Goal: Information Seeking & Learning: Learn about a topic

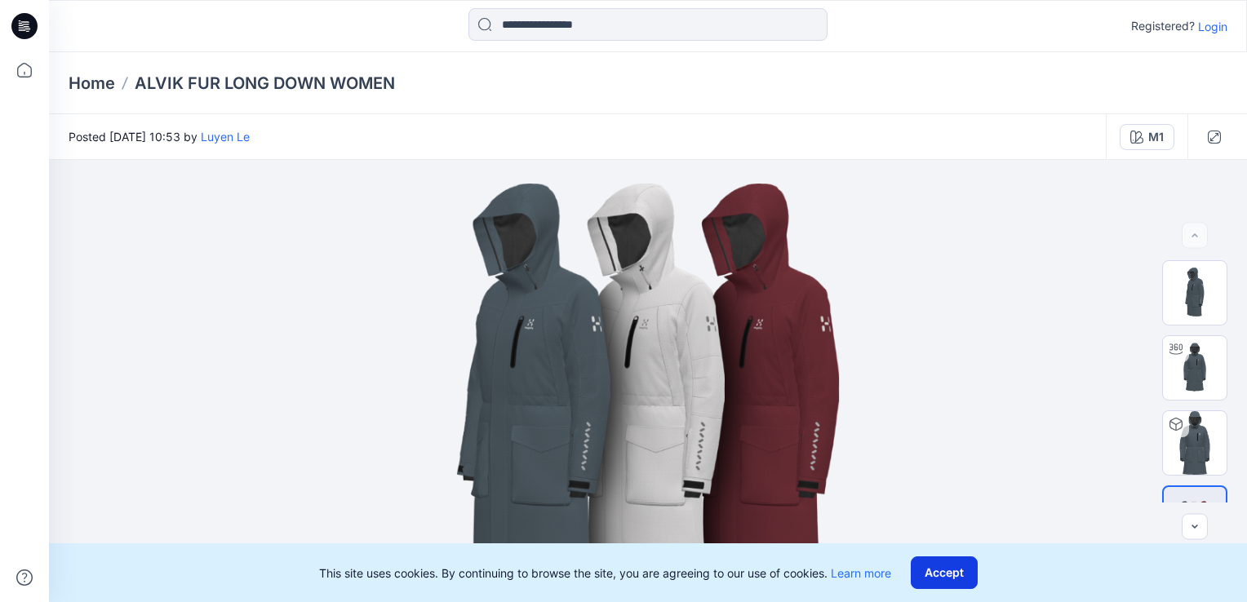
click at [967, 579] on button "Accept" at bounding box center [944, 573] width 67 height 33
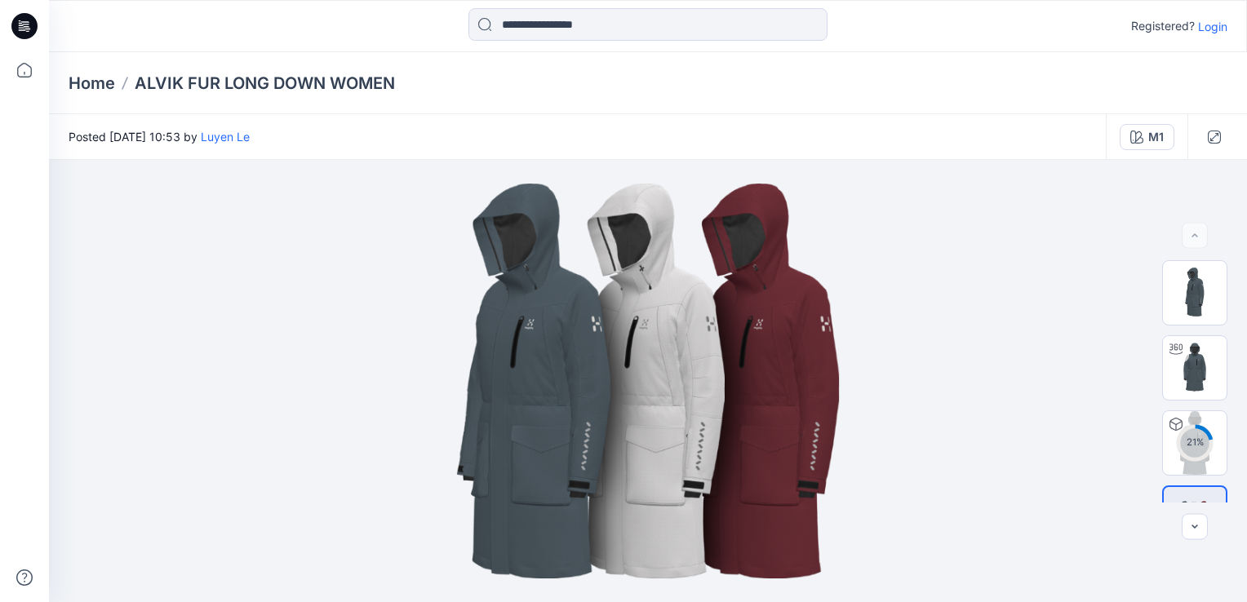
click at [87, 92] on p "Home" at bounding box center [92, 83] width 47 height 23
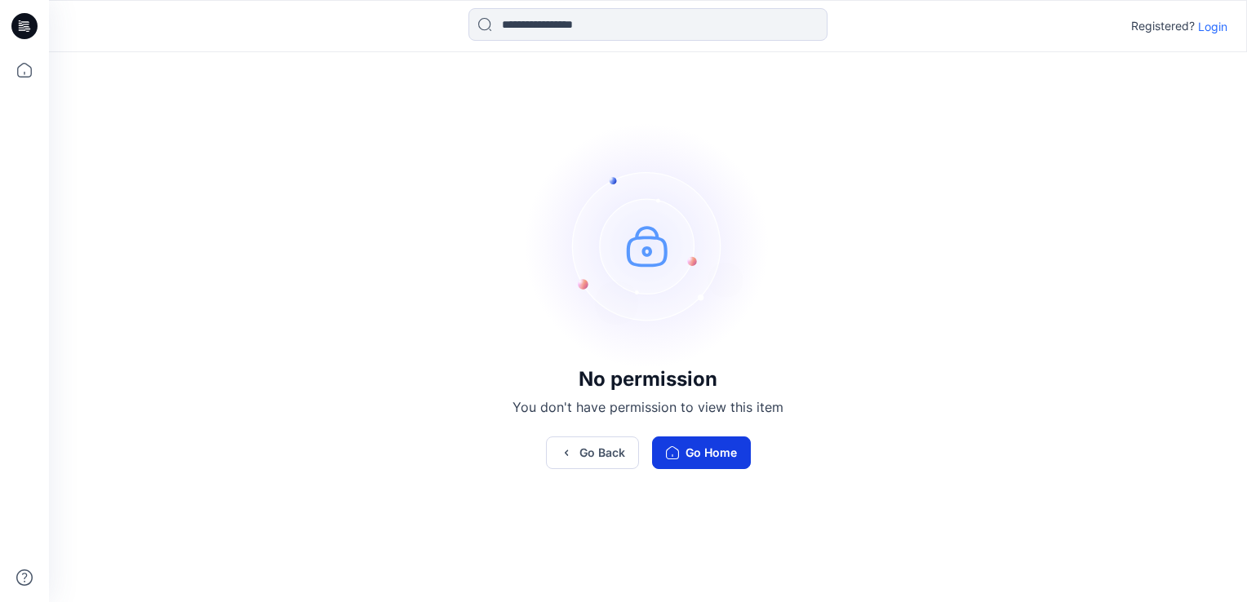
click at [682, 455] on button "Go Home" at bounding box center [701, 453] width 99 height 33
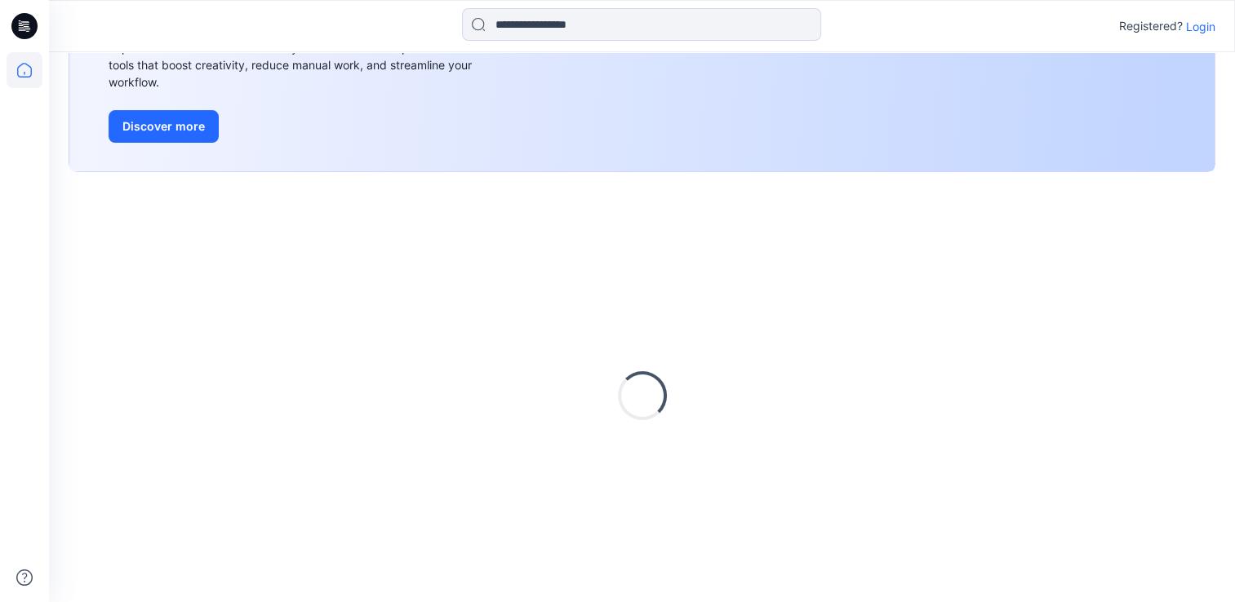
scroll to position [208, 0]
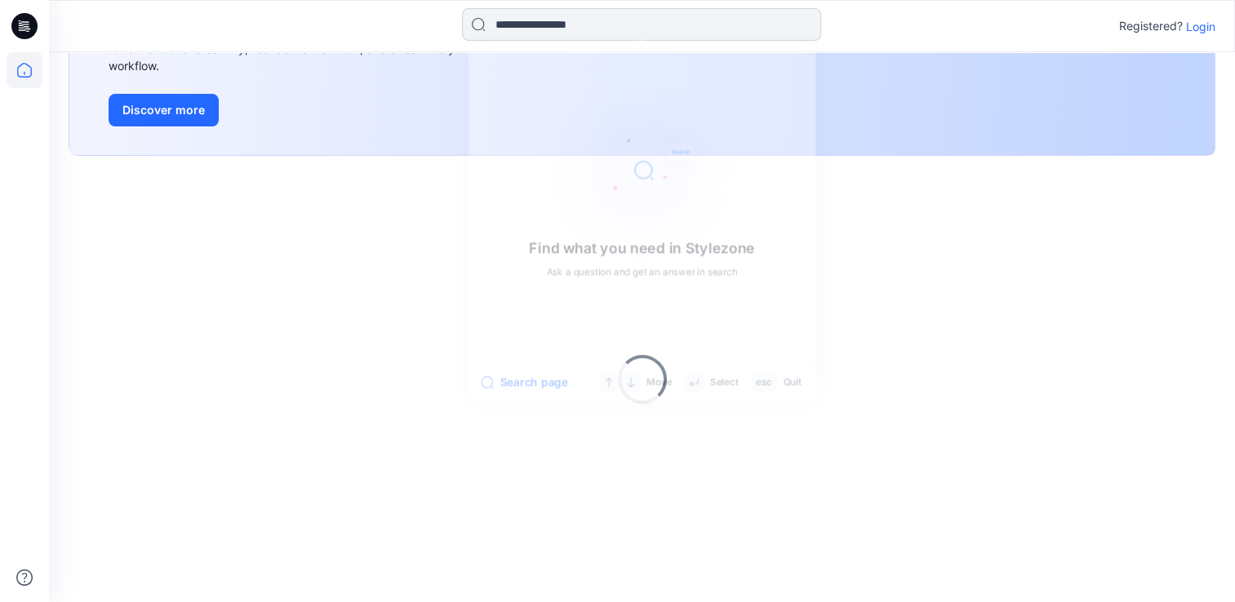
drag, startPoint x: 537, startPoint y: 22, endPoint x: 531, endPoint y: 29, distance: 8.7
click at [531, 29] on input at bounding box center [641, 24] width 359 height 33
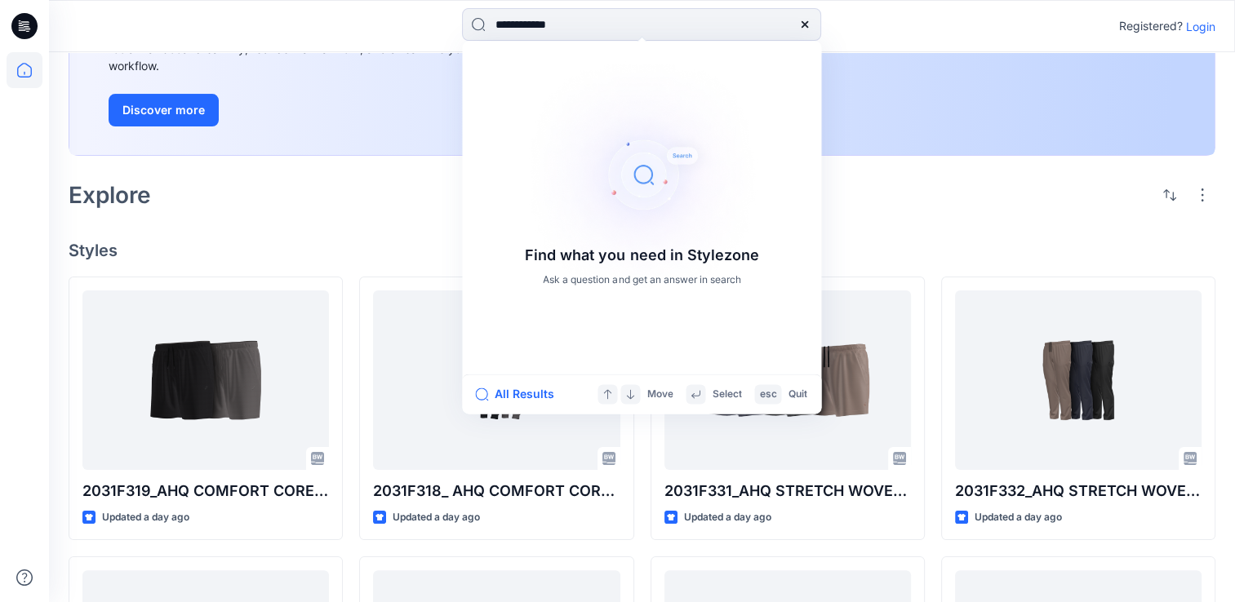
type input "**********"
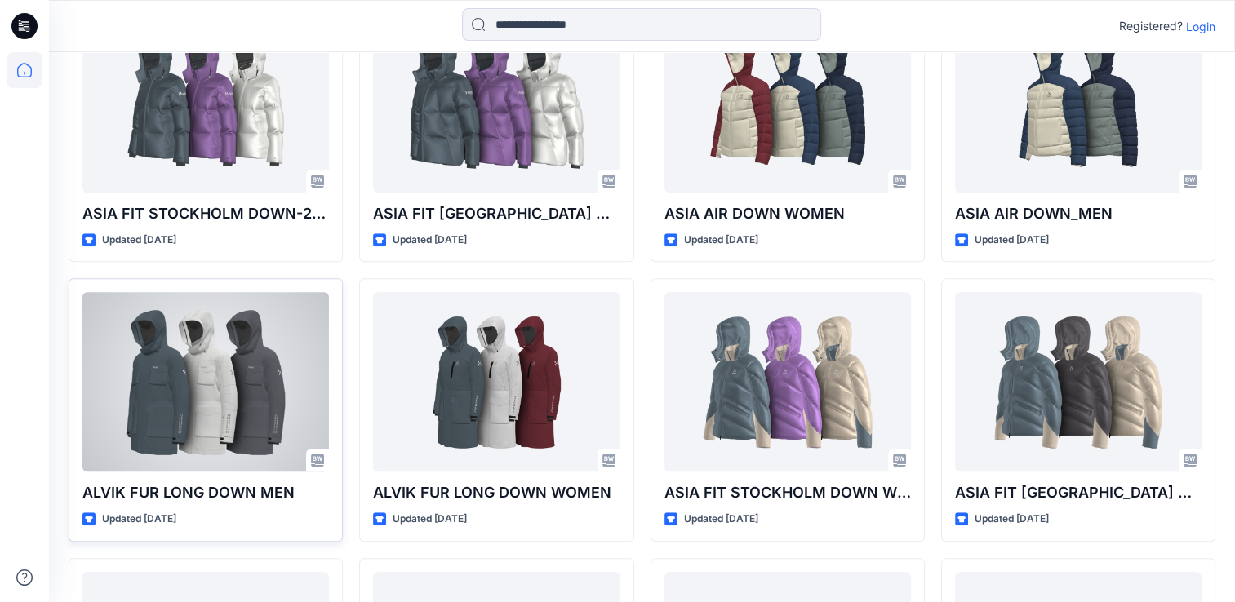
scroll to position [1352, 0]
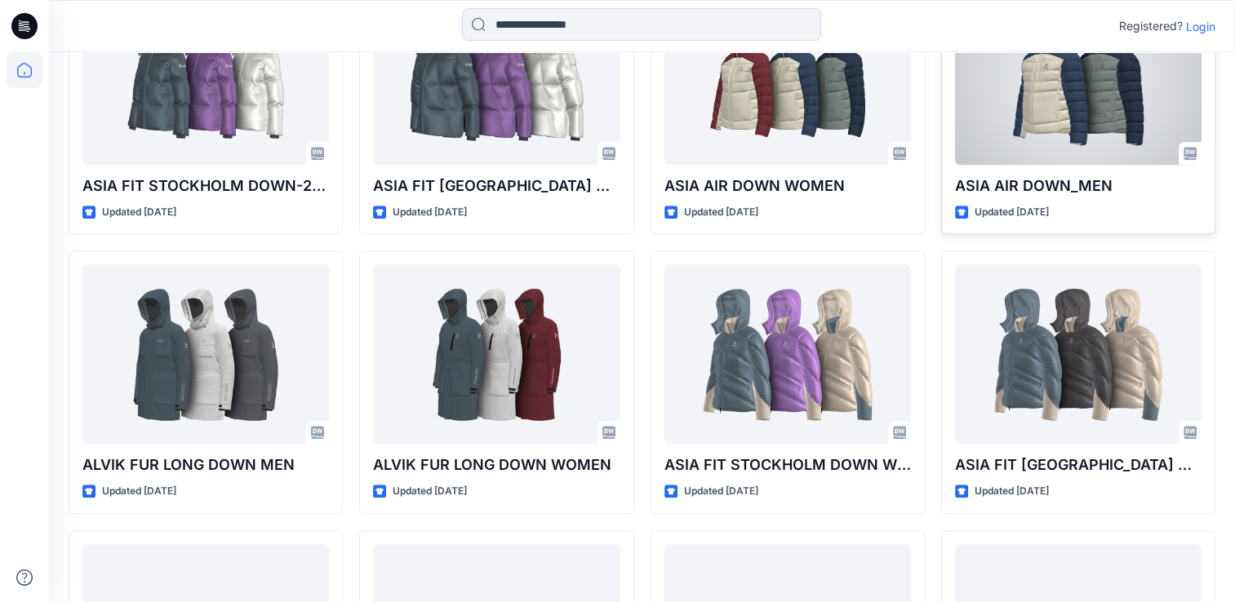
click at [1063, 175] on p "ASIA AIR DOWN_MEN" at bounding box center [1078, 186] width 246 height 23
click at [1042, 152] on div at bounding box center [1078, 75] width 246 height 180
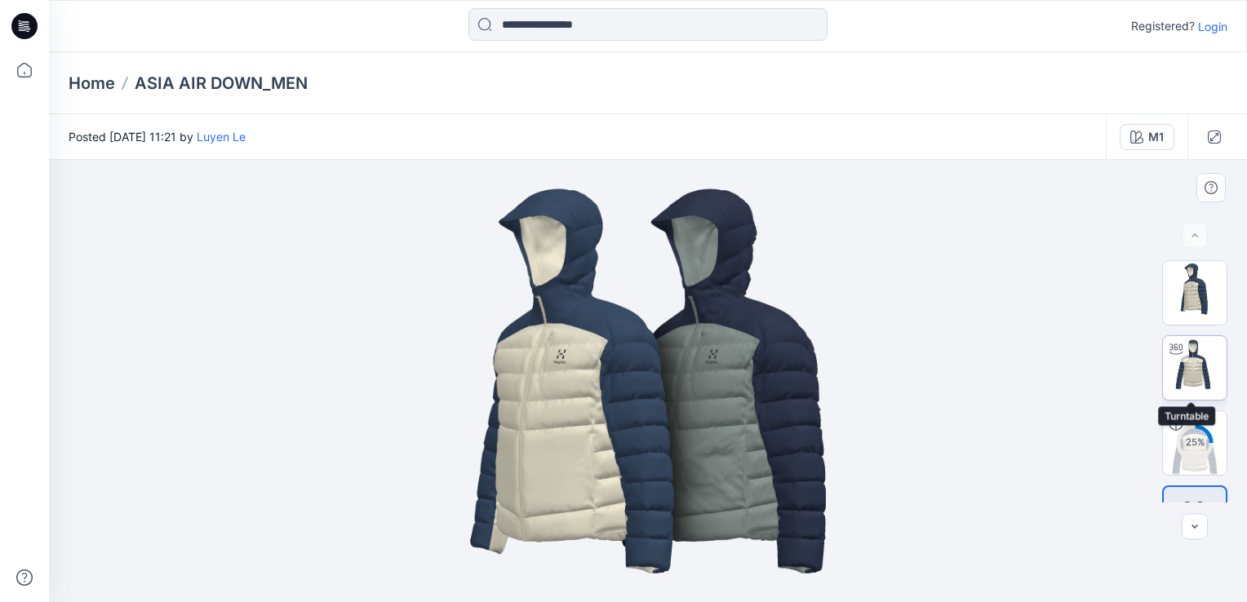
click at [1163, 361] on img at bounding box center [1195, 368] width 64 height 64
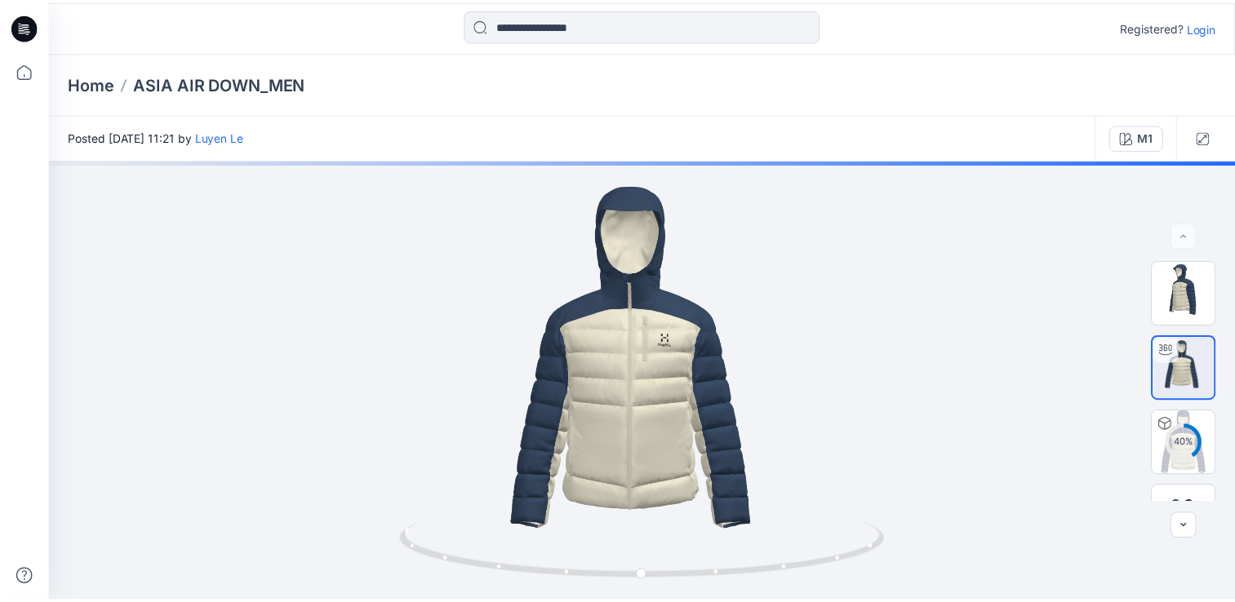
scroll to position [1352, 0]
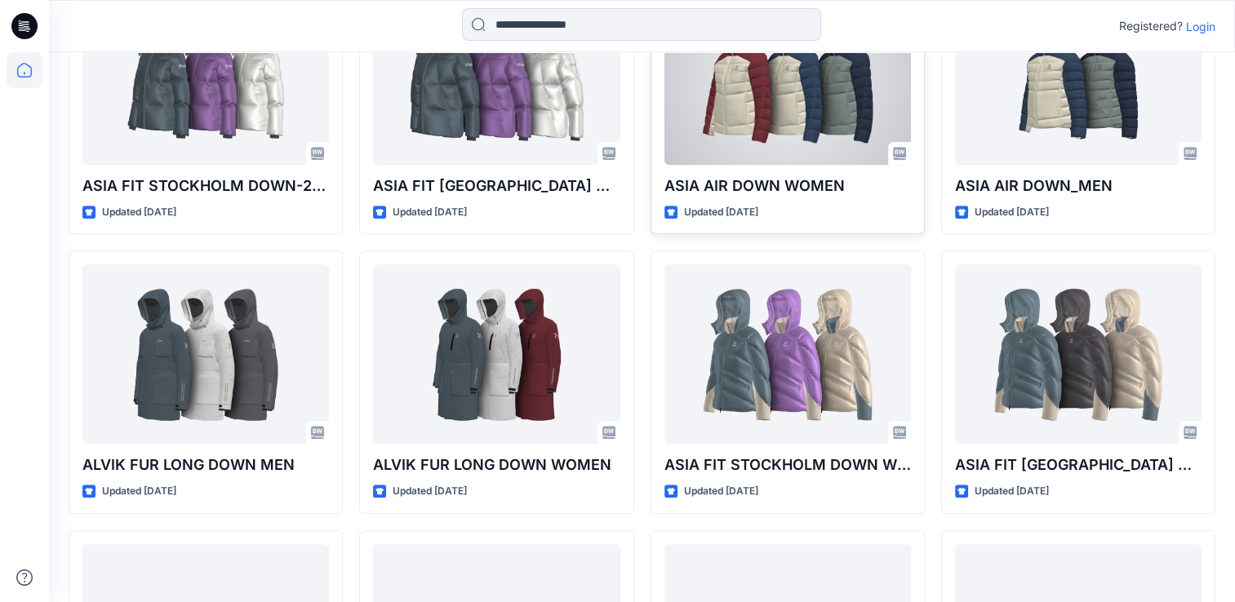
click at [803, 124] on div at bounding box center [787, 75] width 246 height 180
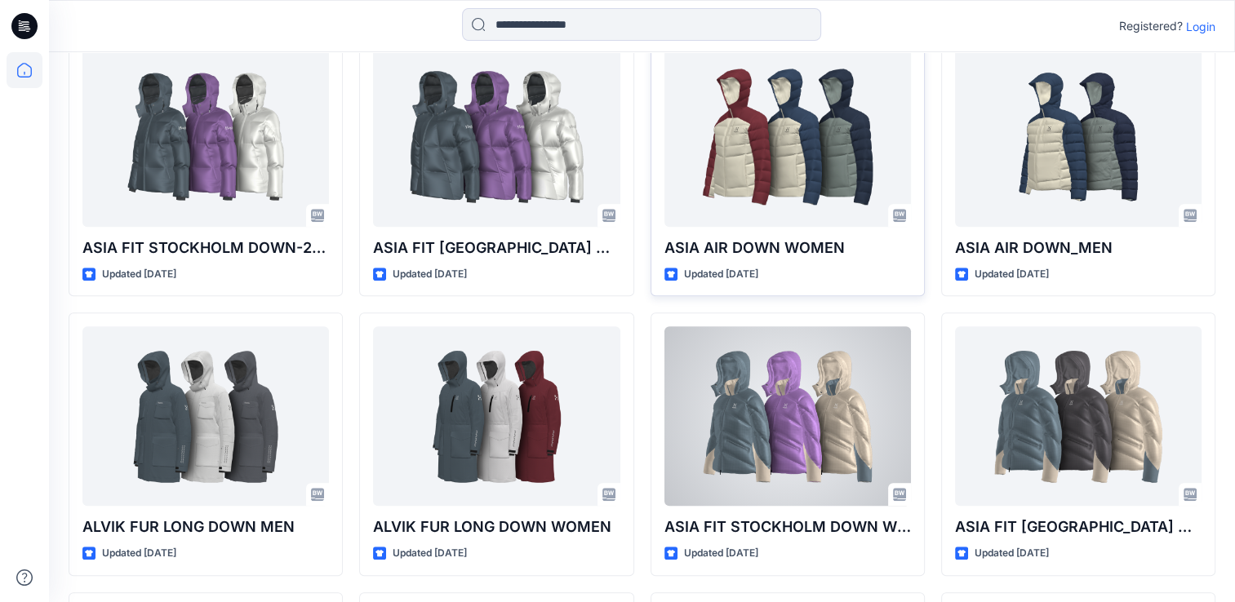
scroll to position [1271, 0]
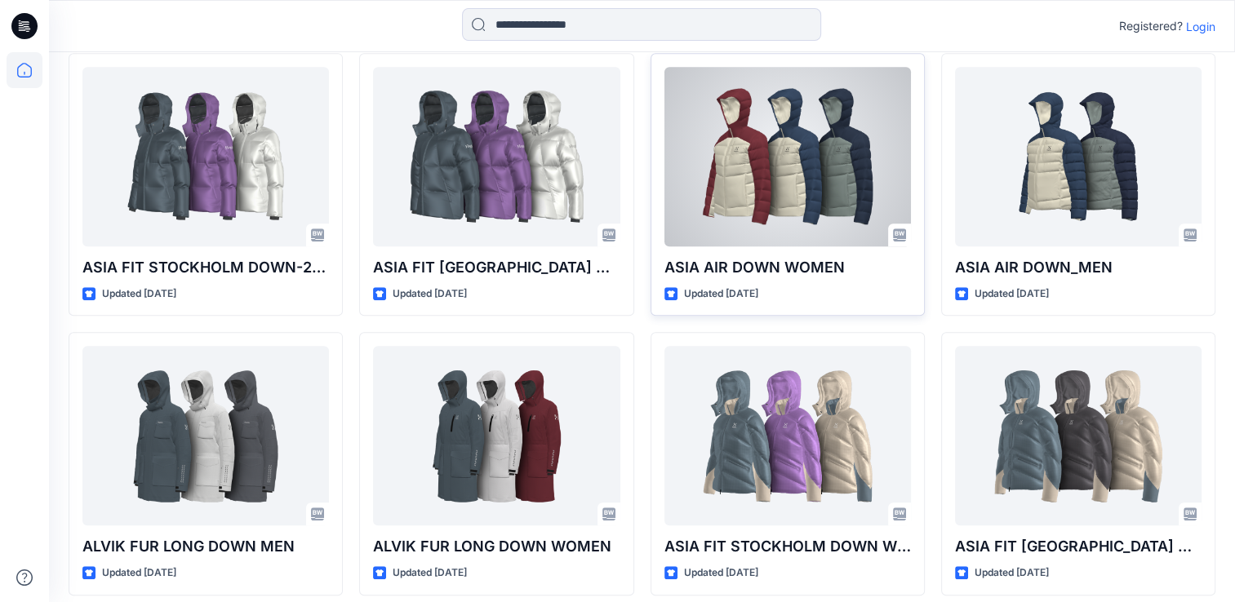
click at [813, 215] on div at bounding box center [787, 157] width 246 height 180
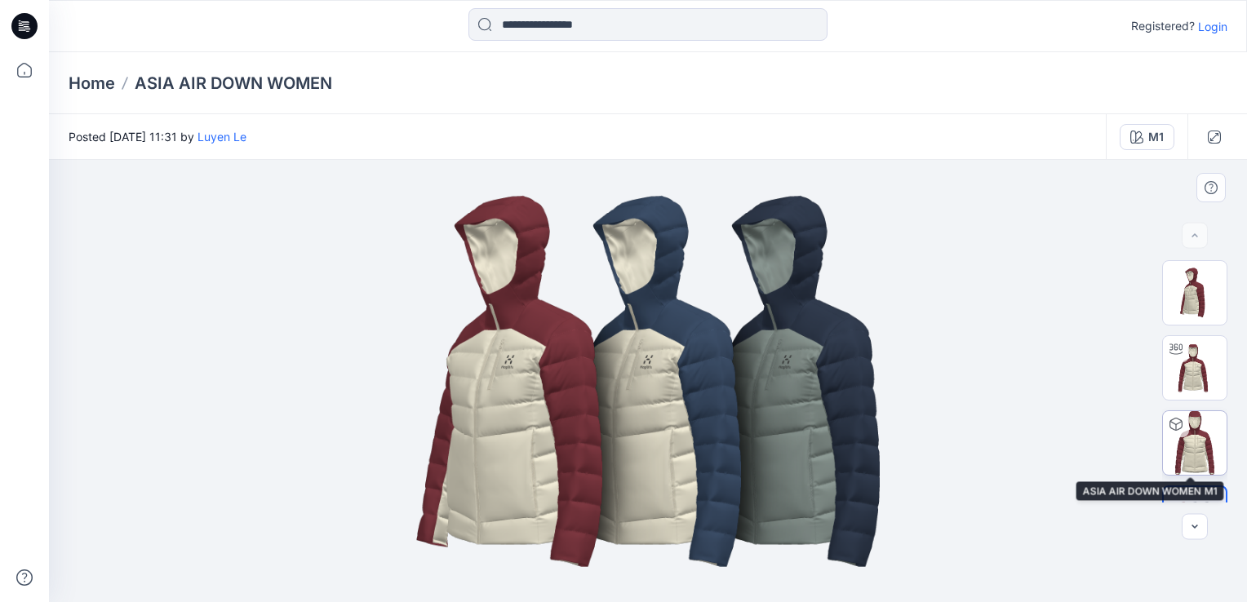
click at [1200, 449] on img at bounding box center [1195, 443] width 64 height 64
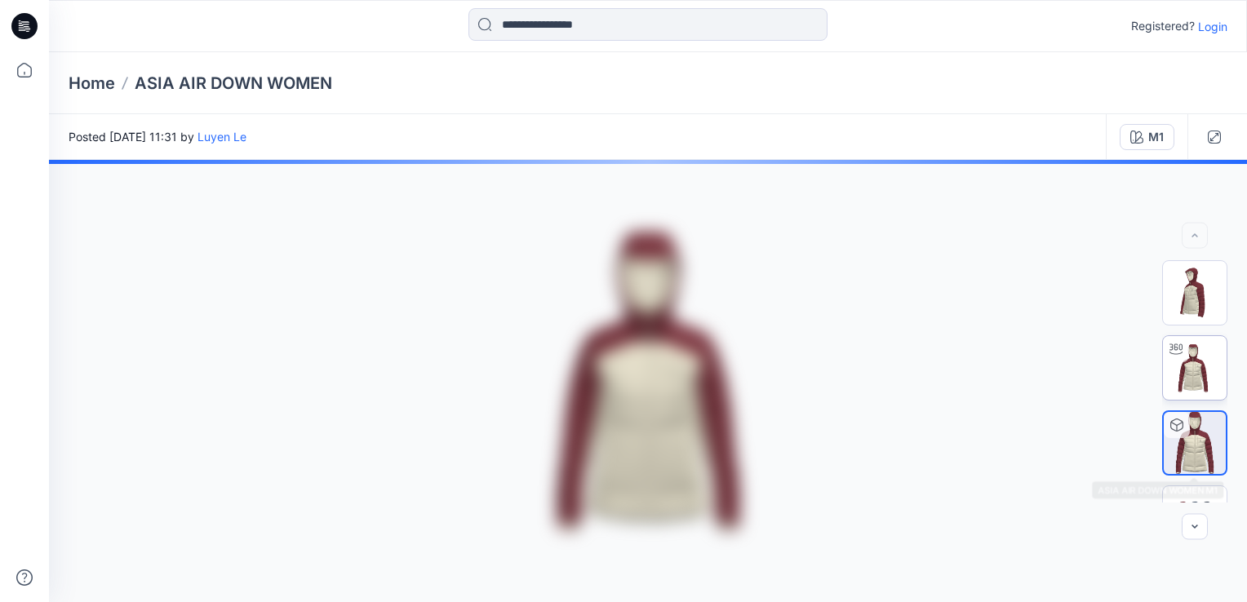
click at [1210, 373] on img at bounding box center [1195, 368] width 64 height 64
